Goal: Transaction & Acquisition: Purchase product/service

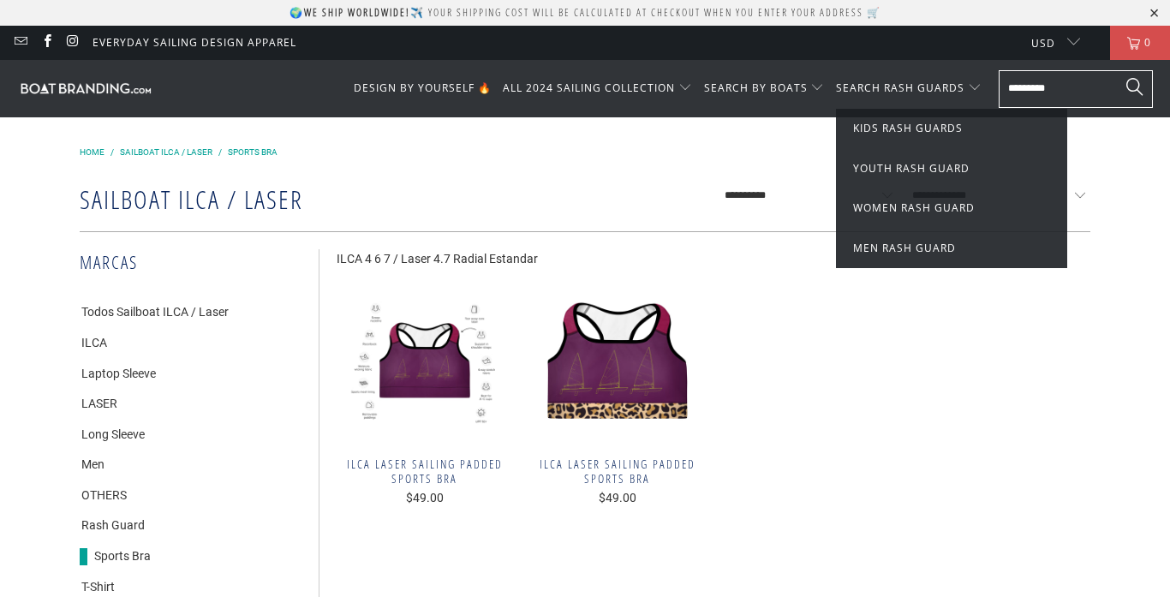
click at [907, 170] on span "Youth Rash Guard" at bounding box center [911, 168] width 116 height 15
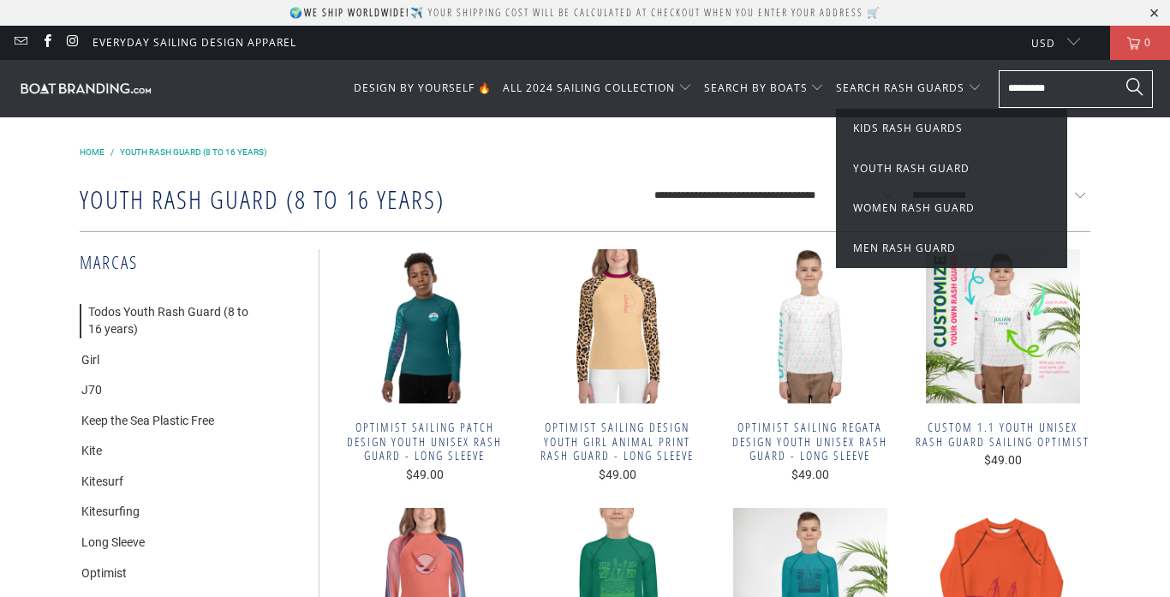
click at [899, 211] on span "Women Rash Guard" at bounding box center [914, 207] width 122 height 15
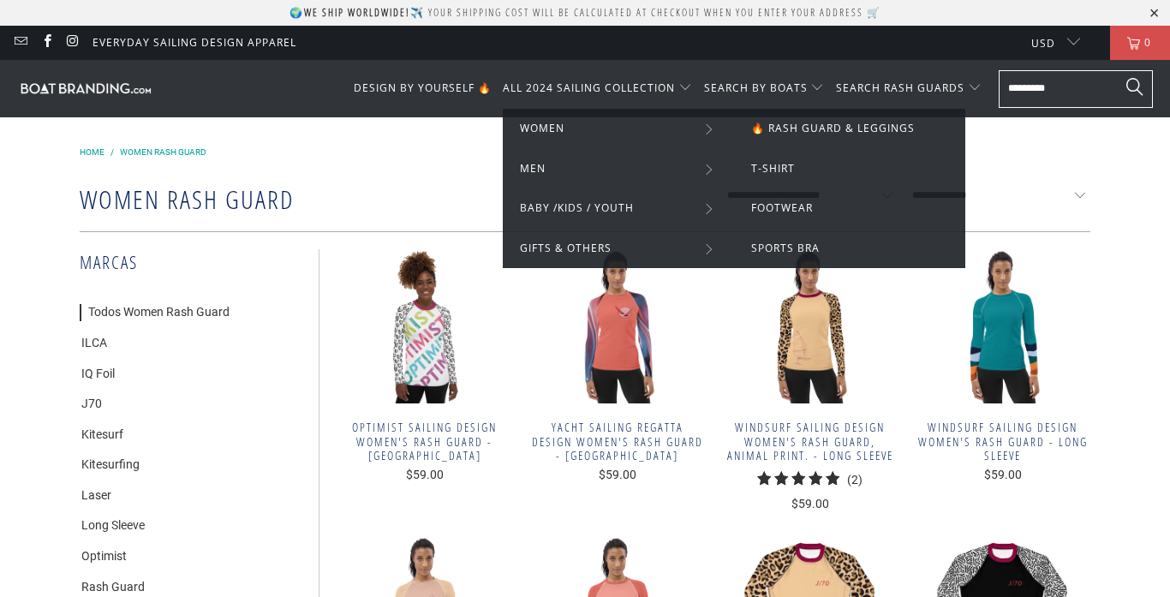
click at [789, 132] on span "🔥 Rash Guard & Leggings" at bounding box center [833, 128] width 164 height 15
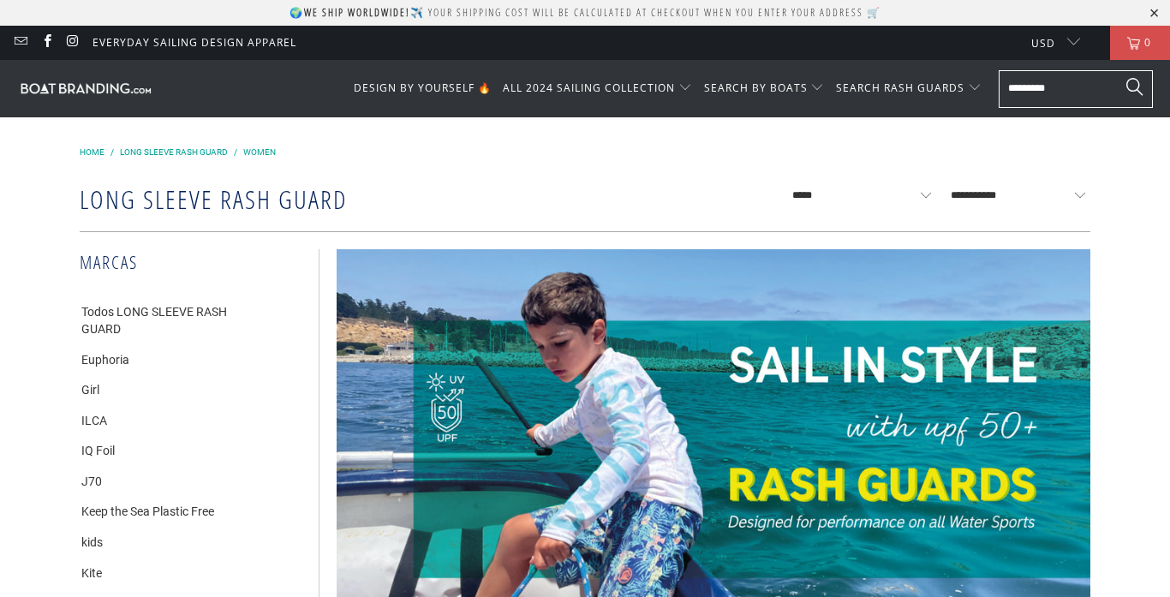
click at [461, 83] on span "DESIGN BY YOURSELF 🔥" at bounding box center [423, 88] width 138 height 15
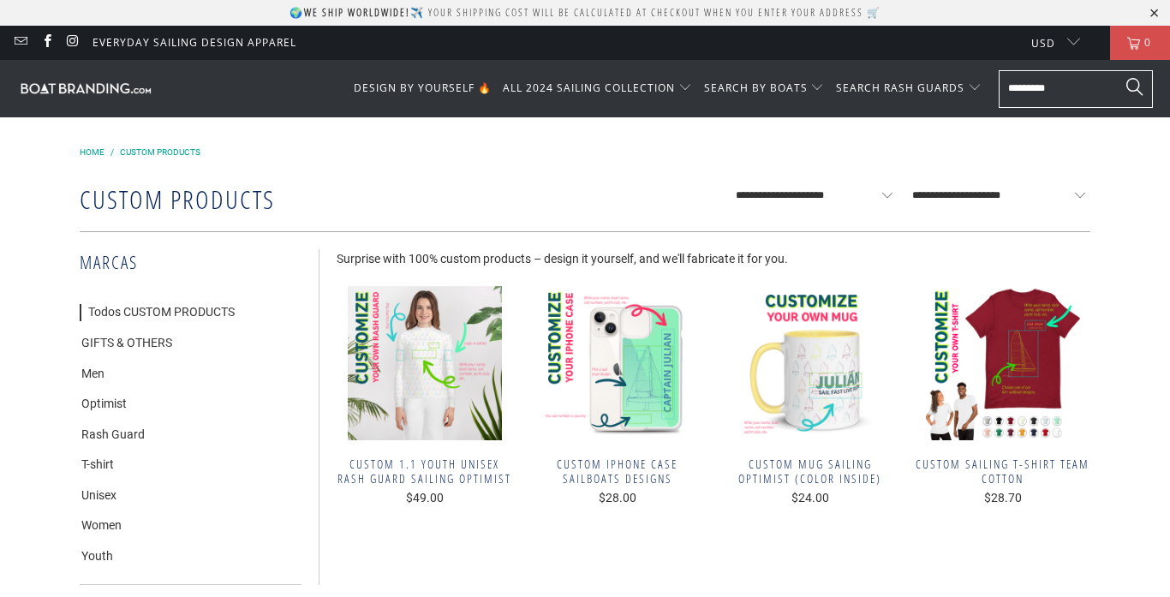
click at [447, 457] on span "Custom 1.1 Youth Unisex Rash Guard Sailing Optimist" at bounding box center [425, 471] width 176 height 29
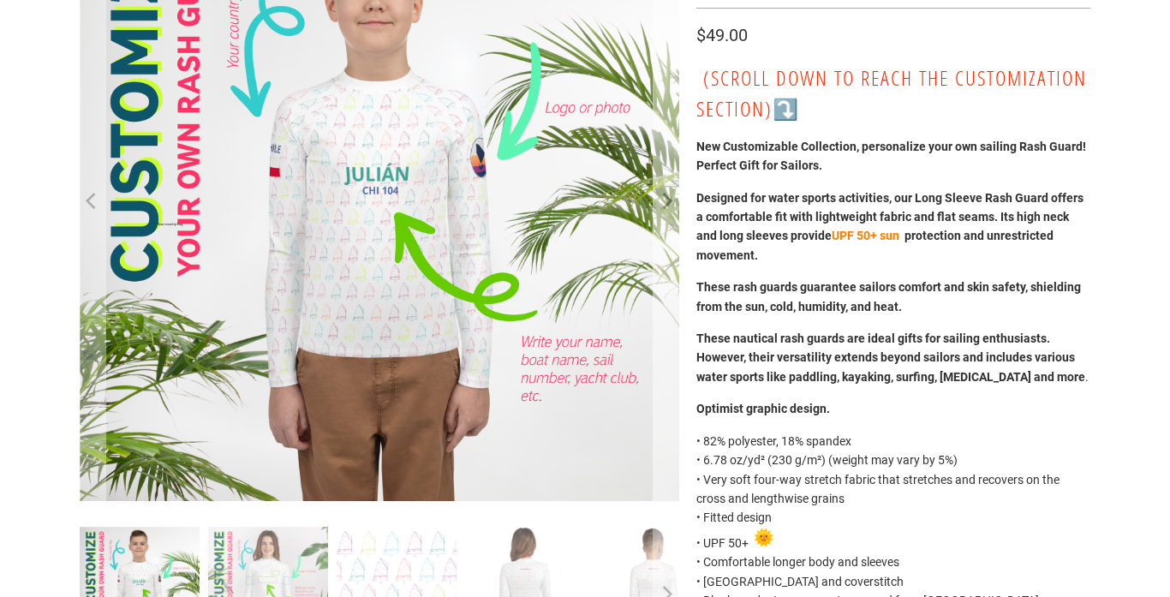
scroll to position [242, 0]
click at [666, 214] on icon "Next" at bounding box center [666, 201] width 16 height 360
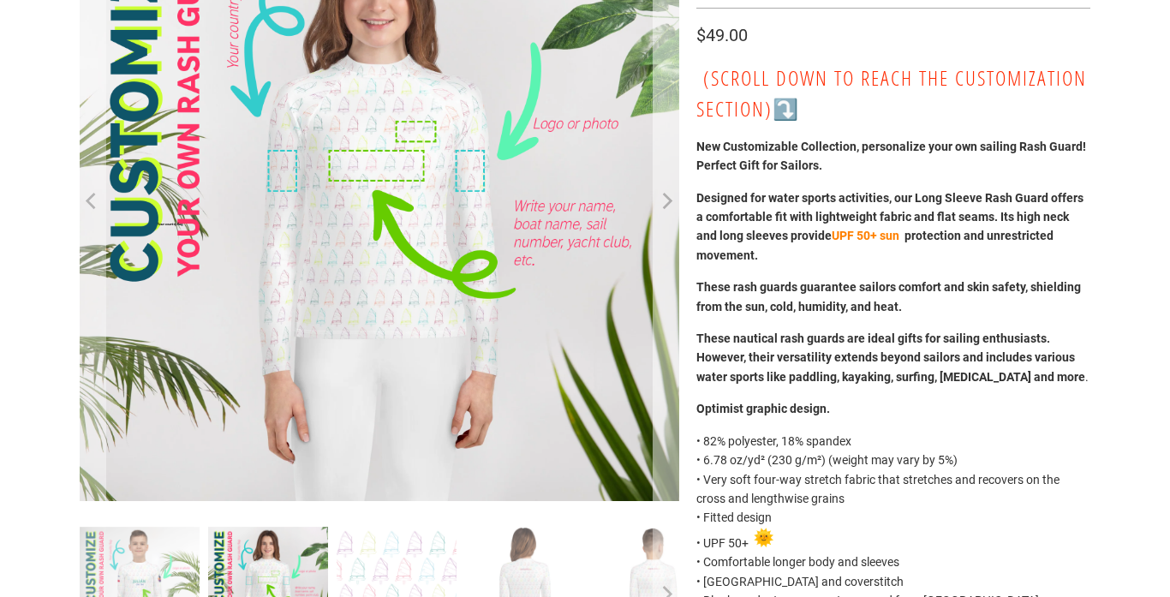
click at [666, 214] on icon "Next" at bounding box center [666, 201] width 16 height 360
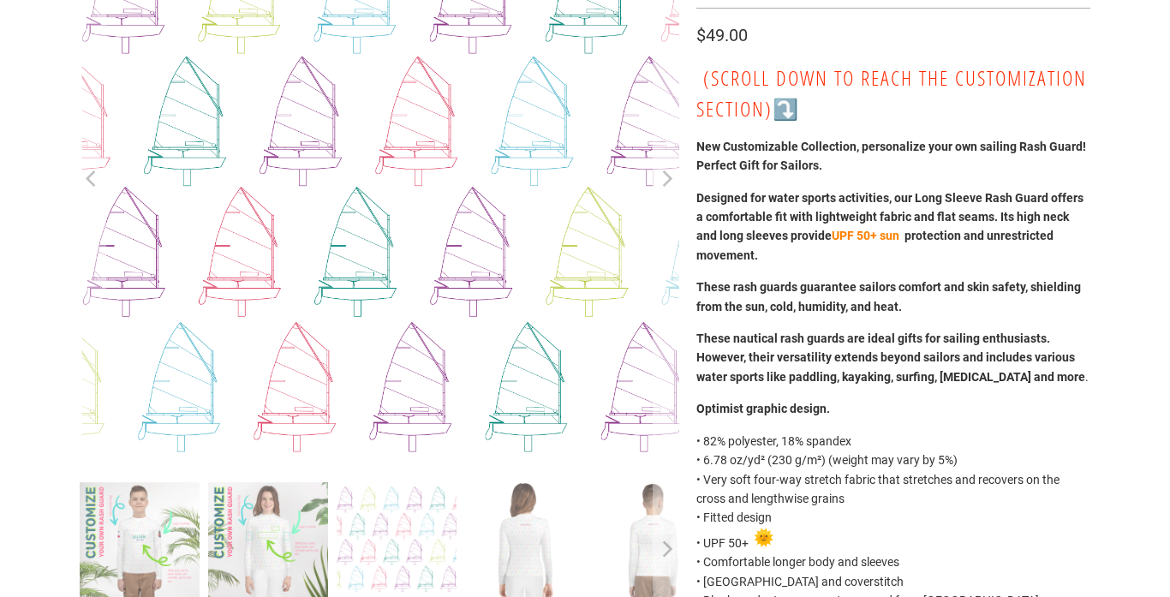
click at [666, 214] on icon "Next" at bounding box center [666, 178] width 16 height 332
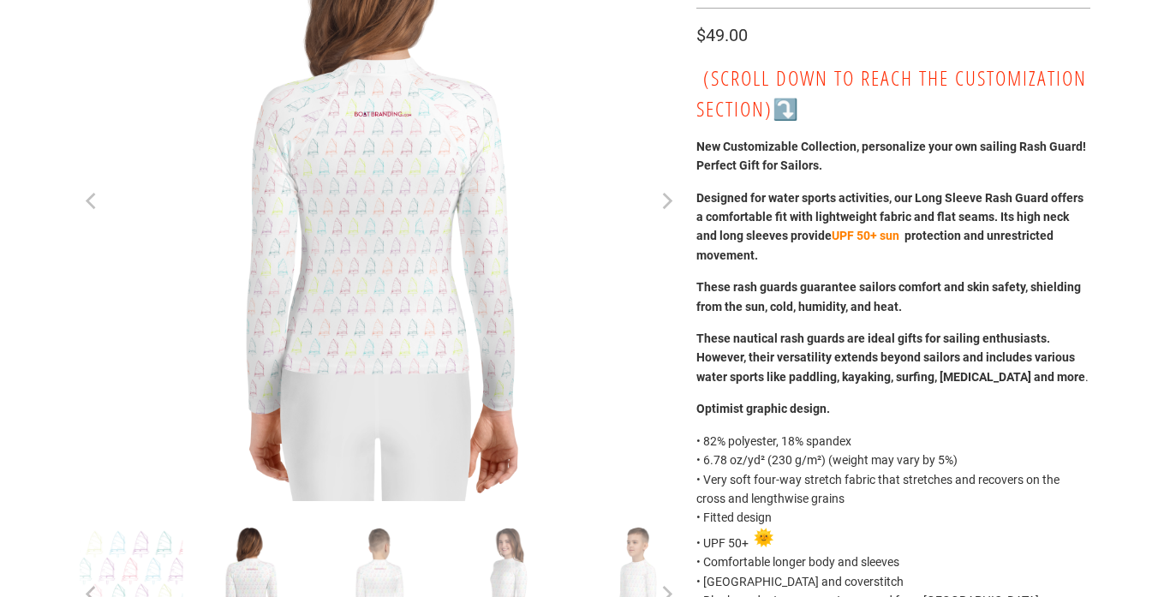
click at [666, 214] on icon "Next" at bounding box center [666, 201] width 16 height 360
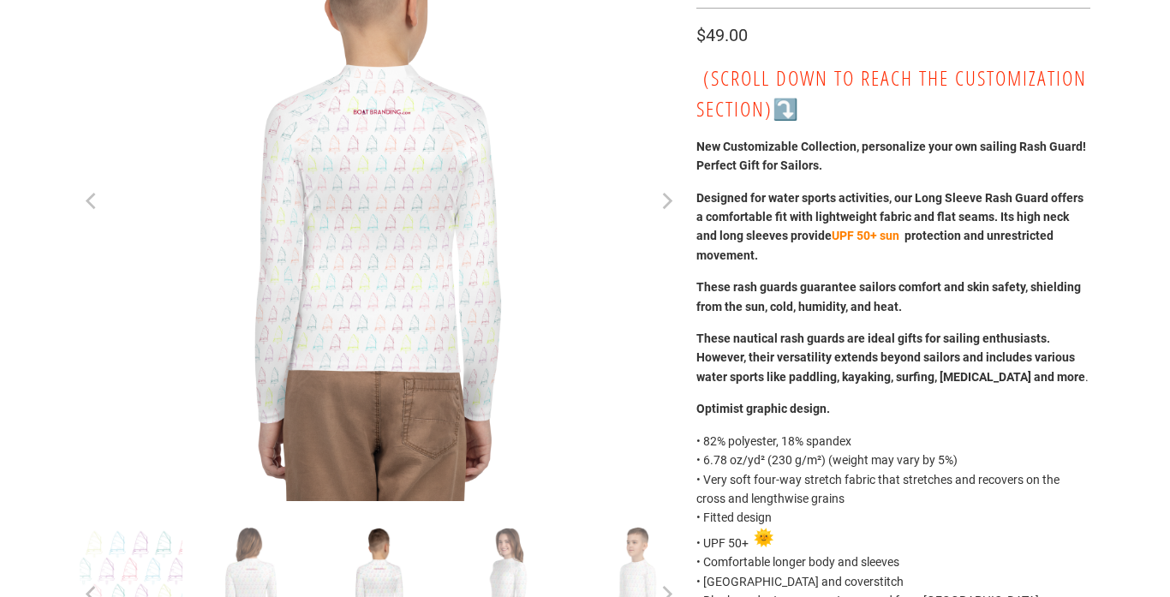
click at [666, 214] on icon "Next" at bounding box center [666, 201] width 16 height 360
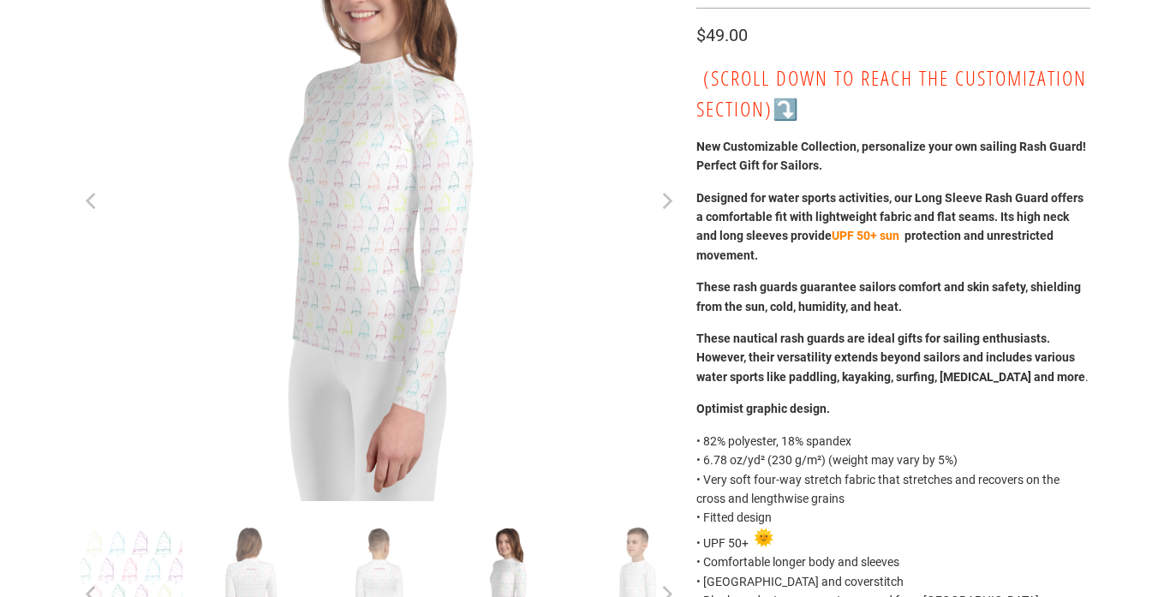
click at [666, 214] on icon "Next" at bounding box center [666, 201] width 16 height 360
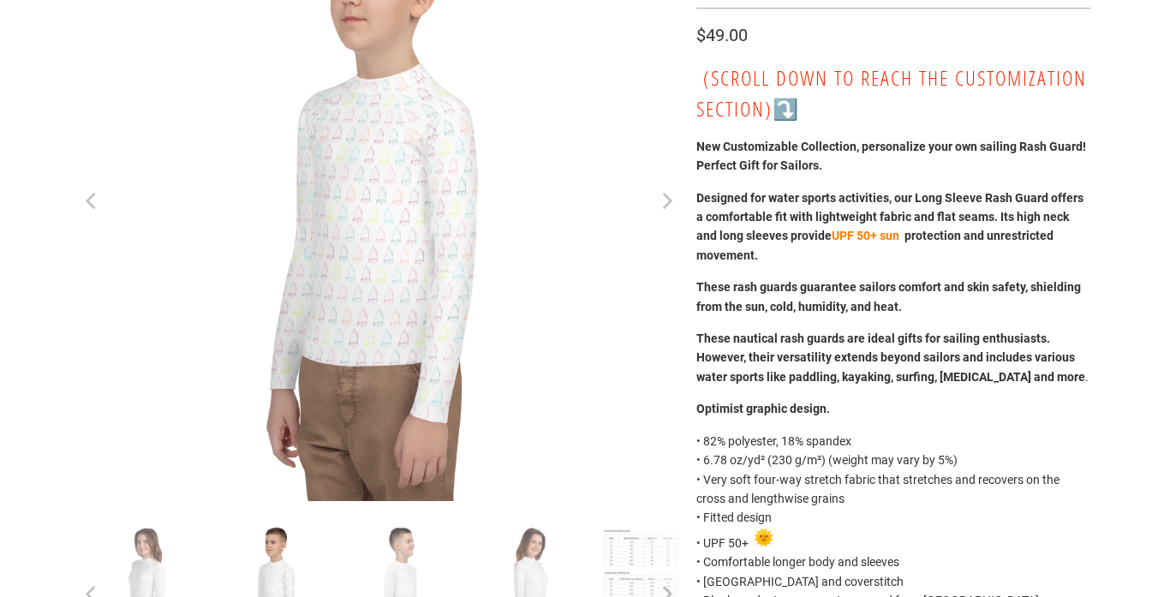
click at [666, 214] on icon "Next" at bounding box center [666, 201] width 16 height 360
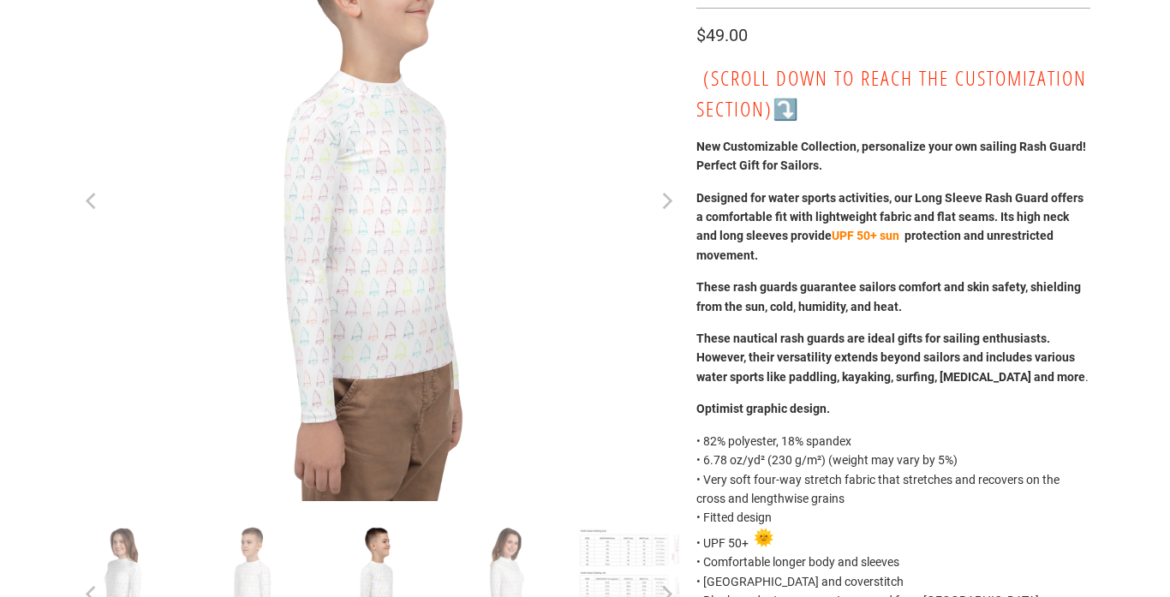
click at [666, 214] on icon "Next" at bounding box center [666, 201] width 16 height 360
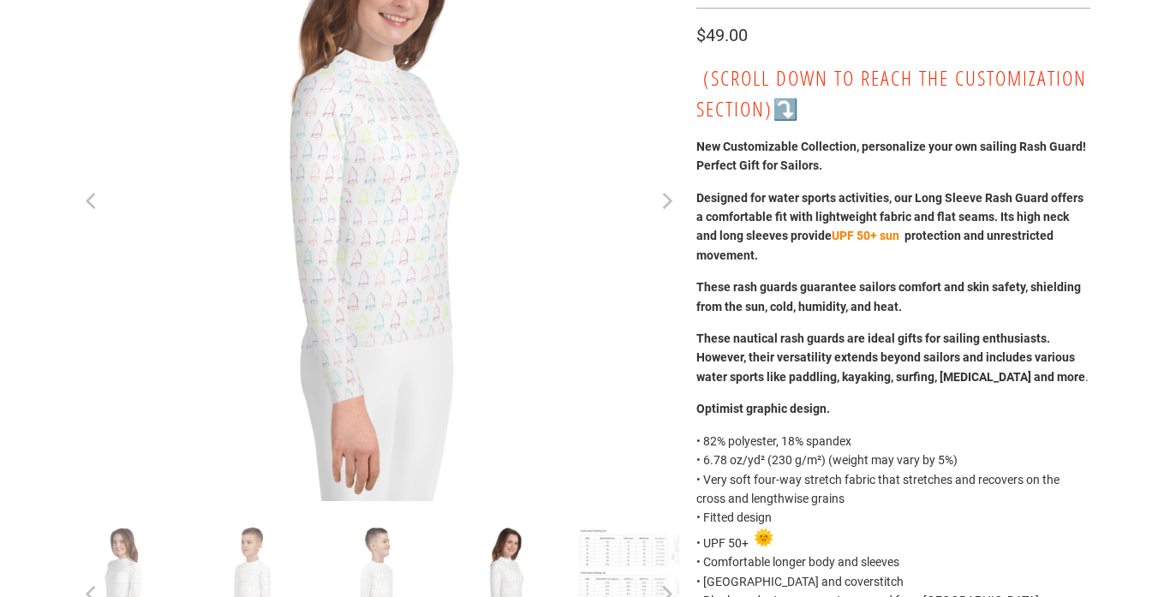
click at [667, 214] on icon "Next" at bounding box center [666, 201] width 16 height 360
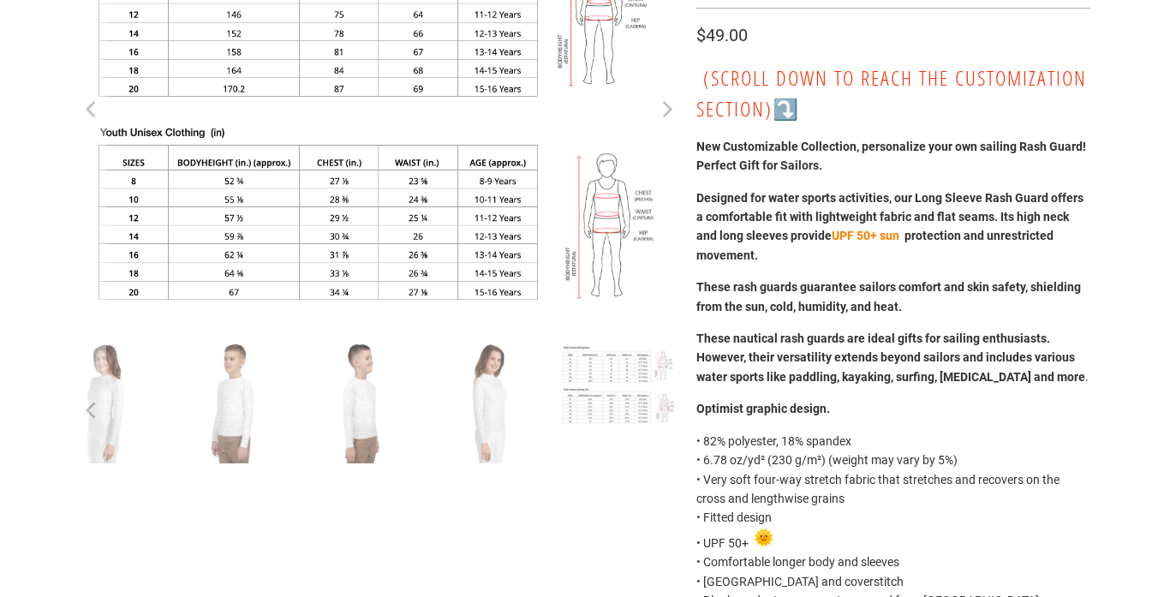
click at [656, 121] on button "Next" at bounding box center [666, 109] width 27 height 416
